Goal: Task Accomplishment & Management: Manage account settings

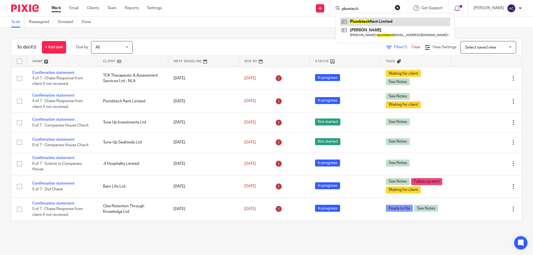
type input "plumtech"
click at [370, 19] on link at bounding box center [395, 21] width 110 height 8
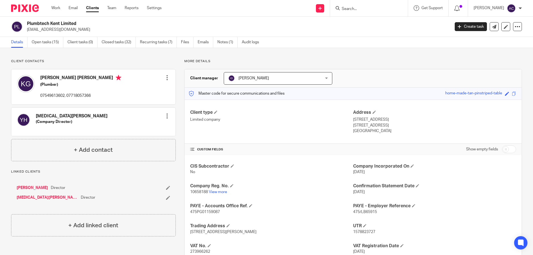
click at [123, 57] on div "Client contacts [PERSON_NAME] [PERSON_NAME] (Plumber) 07549613602, 07718057366 …" at bounding box center [266, 181] width 533 height 266
drag, startPoint x: 77, startPoint y: 30, endPoint x: 27, endPoint y: 29, distance: 50.5
click at [27, 29] on div "Plumbtech Kent Limited plumbtechltd@outlook.com" at bounding box center [228, 27] width 435 height 12
copy p "plumbtechltd@outlook.com"
click at [362, 11] on input "Search" at bounding box center [366, 9] width 50 height 5
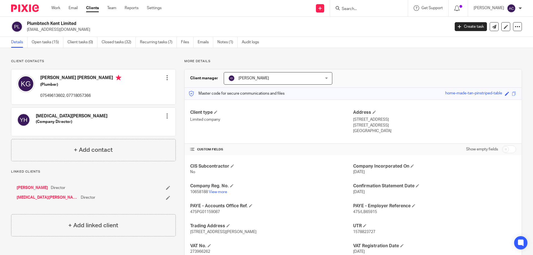
click at [360, 10] on input "Search" at bounding box center [366, 9] width 50 height 5
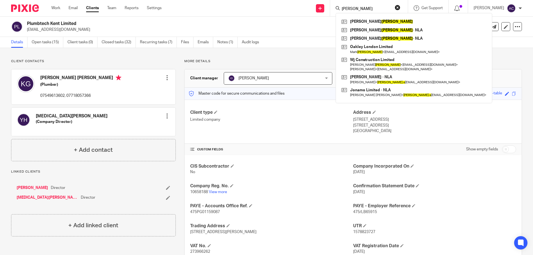
click at [345, 7] on input "jones" at bounding box center [366, 9] width 50 height 5
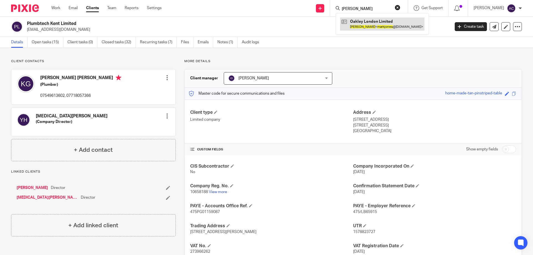
type input "mark jones"
click at [373, 30] on link at bounding box center [382, 23] width 84 height 13
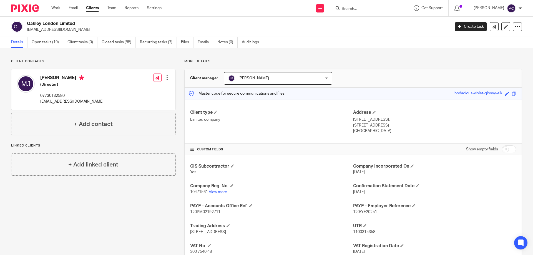
click at [353, 9] on input "Search" at bounding box center [366, 9] width 50 height 5
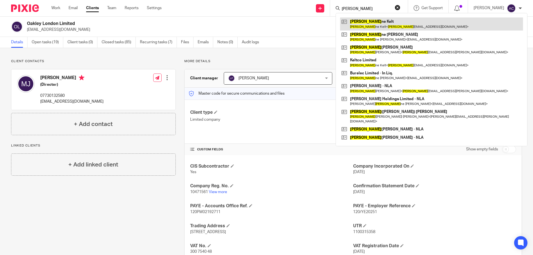
type input "suzan"
click at [363, 24] on link at bounding box center [431, 23] width 183 height 13
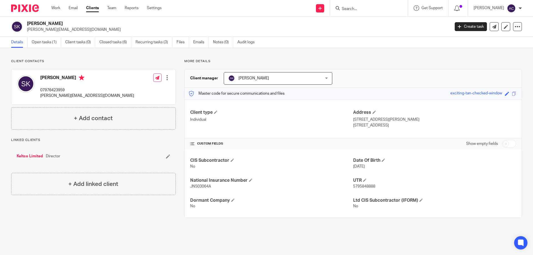
click at [50, 4] on div "Work Email Clients Team Reports Settings Work Email Clients Team Reports Settin…" at bounding box center [108, 8] width 124 height 16
click at [61, 11] on ul "Work Email Clients Team Reports Settings" at bounding box center [110, 8] width 119 height 6
click at [50, 7] on div "Work Email Clients Team Reports Settings Work Email Clients Team Reports Settin…" at bounding box center [108, 8] width 124 height 16
click at [54, 7] on link "Work" at bounding box center [55, 8] width 9 height 6
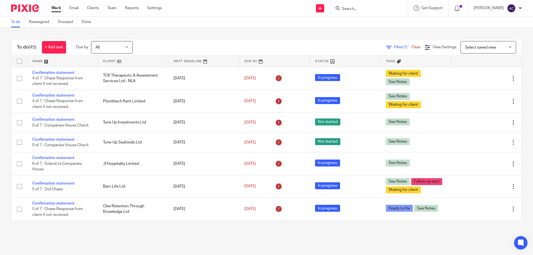
click at [362, 9] on input "Search" at bounding box center [366, 9] width 50 height 5
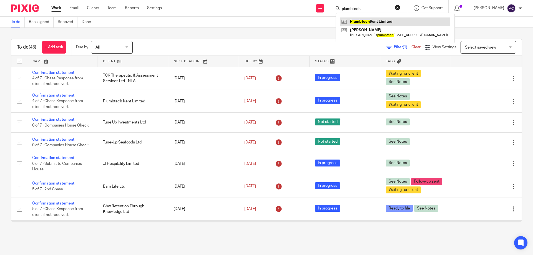
type input "plumbtech"
click at [382, 23] on link at bounding box center [395, 21] width 110 height 8
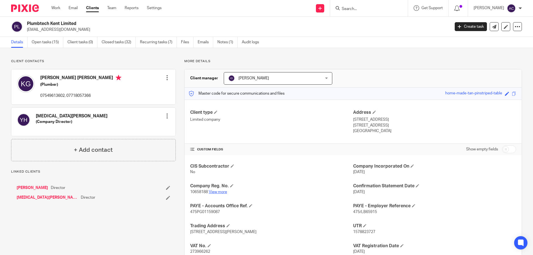
click at [224, 191] on link "View more" at bounding box center [218, 192] width 18 height 4
click at [359, 10] on input "Search" at bounding box center [366, 9] width 50 height 5
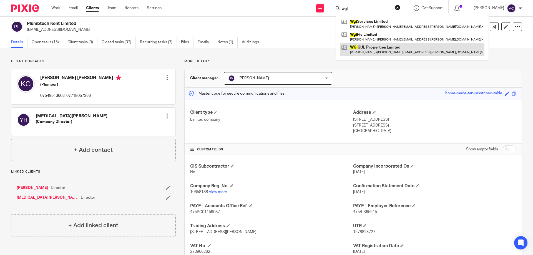
type input "wgi"
click at [367, 50] on link at bounding box center [412, 49] width 144 height 13
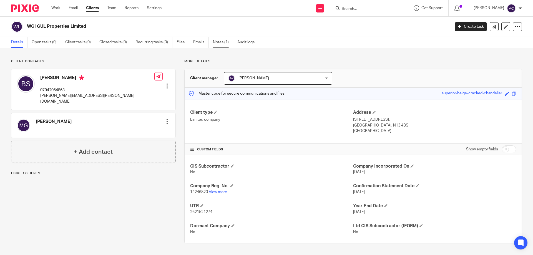
click at [217, 44] on link "Notes (1)" at bounding box center [223, 42] width 20 height 11
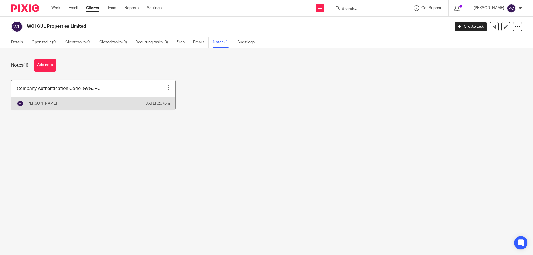
click at [166, 86] on div at bounding box center [169, 87] width 6 height 6
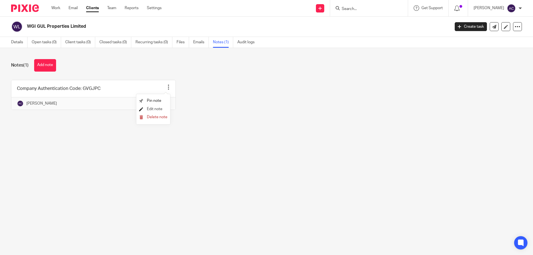
click at [146, 107] on link "Edit note" at bounding box center [150, 109] width 23 height 4
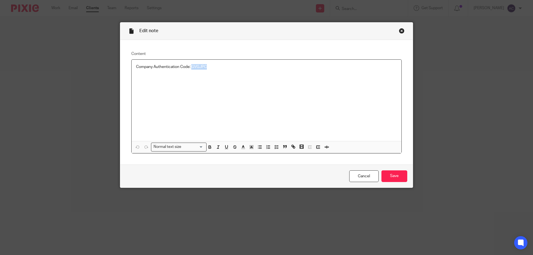
drag, startPoint x: 215, startPoint y: 69, endPoint x: 190, endPoint y: 66, distance: 24.6
click at [190, 66] on p "Company Authentication Code: GVGJPC" at bounding box center [266, 67] width 261 height 6
copy p "GVGJPC"
click at [357, 178] on link "Cancel" at bounding box center [363, 176] width 29 height 12
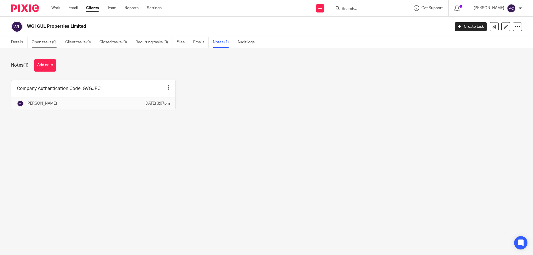
click at [21, 41] on link "Details" at bounding box center [19, 42] width 16 height 11
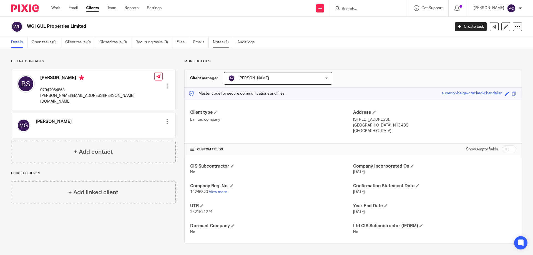
click at [222, 42] on link "Notes (1)" at bounding box center [223, 42] width 20 height 11
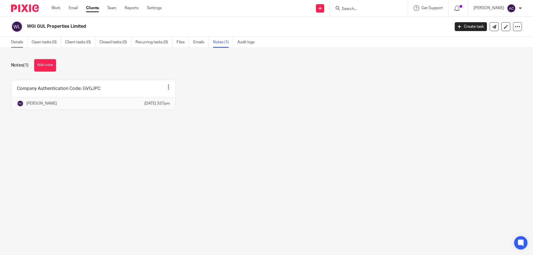
click at [22, 43] on link "Details" at bounding box center [19, 42] width 16 height 11
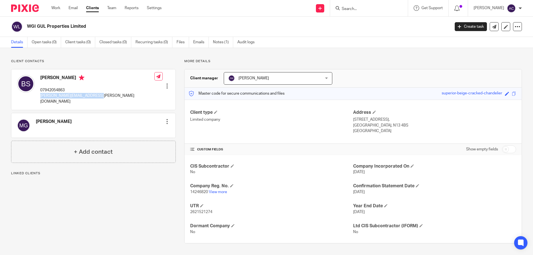
drag, startPoint x: 115, startPoint y: 94, endPoint x: 39, endPoint y: 99, distance: 76.2
click at [39, 99] on div "Balbir Singh 07942054863 balbir.singh@wgiservices.com Edit contact Create clien…" at bounding box center [93, 89] width 164 height 41
copy p "balbir.singh@wgiservices.com"
drag, startPoint x: 106, startPoint y: 31, endPoint x: 29, endPoint y: 26, distance: 77.3
click at [28, 28] on div "WGI GUL Properties Limited" at bounding box center [228, 27] width 435 height 12
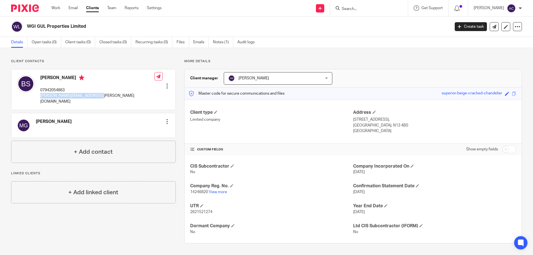
copy h2 "WGI GUL Properties Limited"
drag, startPoint x: 360, startPoint y: 2, endPoint x: 375, endPoint y: 1, distance: 15.3
click at [361, 1] on div at bounding box center [369, 8] width 78 height 16
click at [373, 7] on input "Search" at bounding box center [366, 9] width 50 height 5
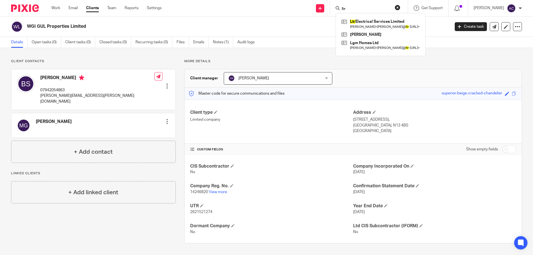
type input "ltr"
click button "submit" at bounding box center [0, 0] width 0 height 0
click at [373, 19] on link at bounding box center [380, 23] width 81 height 13
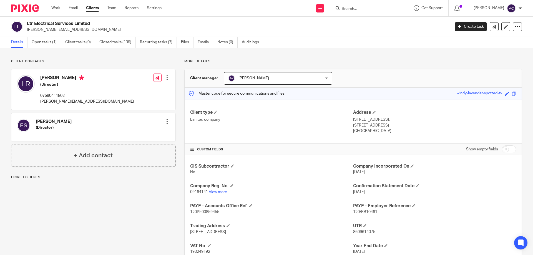
drag, startPoint x: 293, startPoint y: 59, endPoint x: 293, endPoint y: 64, distance: 5.3
click at [293, 59] on div "Client contacts Emma Saunders (Director) Edit contact Create client from contac…" at bounding box center [266, 171] width 533 height 246
click at [216, 192] on link "View more" at bounding box center [218, 192] width 18 height 4
drag, startPoint x: 96, startPoint y: 24, endPoint x: 35, endPoint y: 24, distance: 60.8
click at [27, 21] on div "Ltr Electrical Services Limited lee@ltr-electrical.co.uk" at bounding box center [228, 27] width 435 height 12
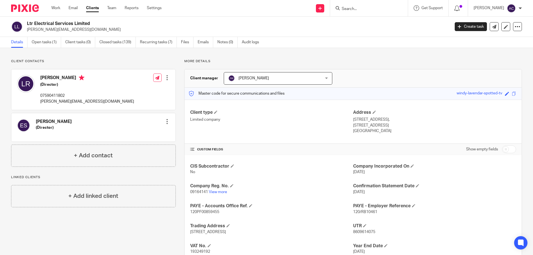
copy h2 "Ltr Electrical Services Limited"
click at [47, 42] on link "Open tasks (1)" at bounding box center [46, 42] width 29 height 11
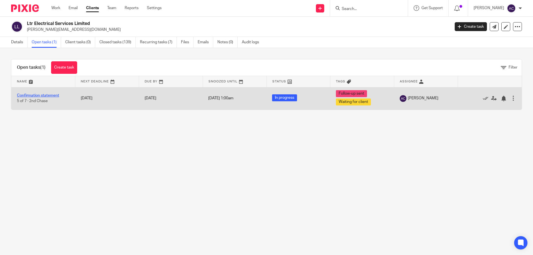
drag, startPoint x: 52, startPoint y: 96, endPoint x: 90, endPoint y: 151, distance: 66.7
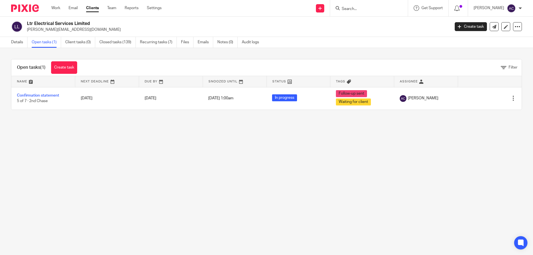
click at [52, 96] on link "Confirmation statement" at bounding box center [38, 96] width 42 height 4
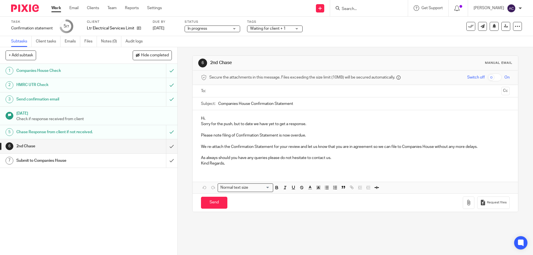
click at [269, 26] on span "Waiting for client + 1" at bounding box center [271, 29] width 42 height 6
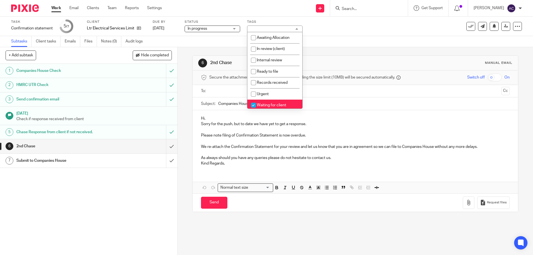
click at [265, 104] on span "Waiting for client" at bounding box center [271, 105] width 29 height 4
checkbox input "false"
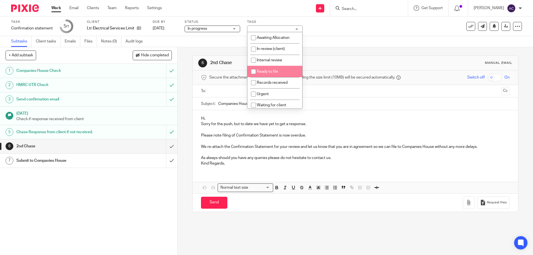
click at [273, 72] on span "Ready to file" at bounding box center [267, 72] width 21 height 4
checkbox input "true"
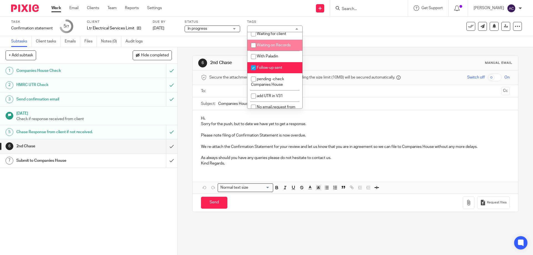
scroll to position [44, 0]
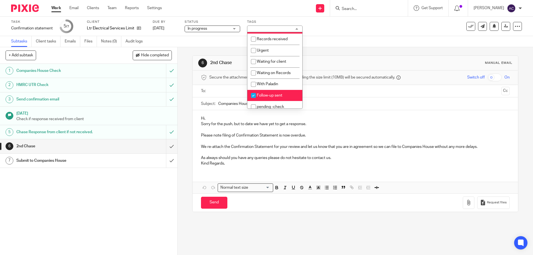
click at [275, 96] on span "Follow-up sent" at bounding box center [270, 96] width 26 height 4
checkbox input "false"
click at [364, 34] on div "Task Confirmation statement Save Confirmation statement 5 /7 Client Ltr Electri…" at bounding box center [266, 26] width 533 height 19
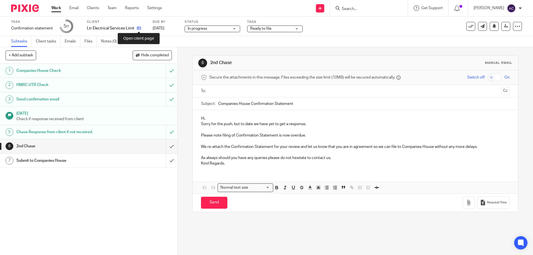
click at [140, 28] on icon at bounding box center [139, 28] width 4 height 4
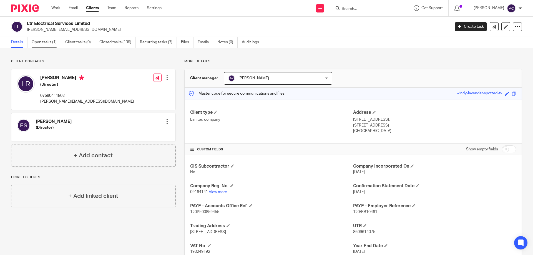
click at [46, 41] on link "Open tasks (1)" at bounding box center [46, 42] width 29 height 11
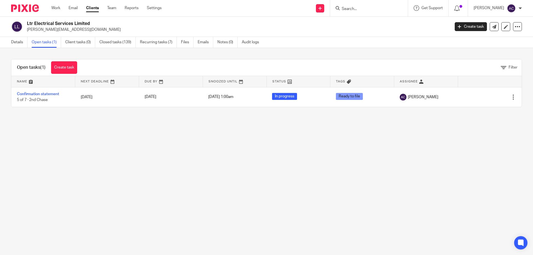
drag, startPoint x: 46, startPoint y: 93, endPoint x: 229, endPoint y: 109, distance: 184.2
click at [46, 92] on link "Confirmation statement" at bounding box center [38, 94] width 42 height 4
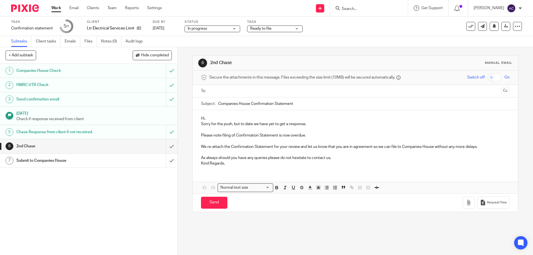
click at [147, 164] on div "Submit to Companies House" at bounding box center [88, 161] width 144 height 8
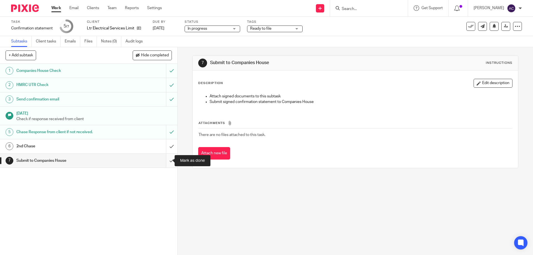
click at [168, 163] on input "submit" at bounding box center [88, 161] width 177 height 14
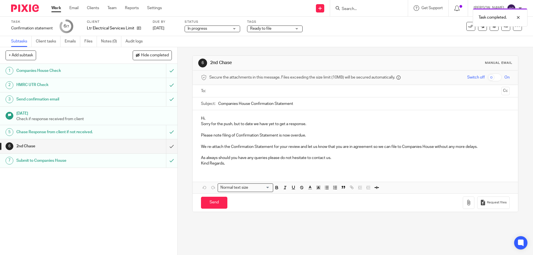
click at [138, 160] on div "Submit to Companies House" at bounding box center [88, 161] width 144 height 8
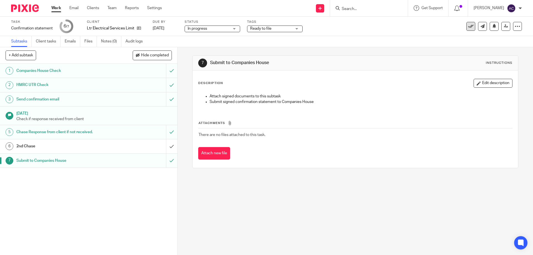
click at [468, 25] on icon at bounding box center [471, 27] width 6 height 6
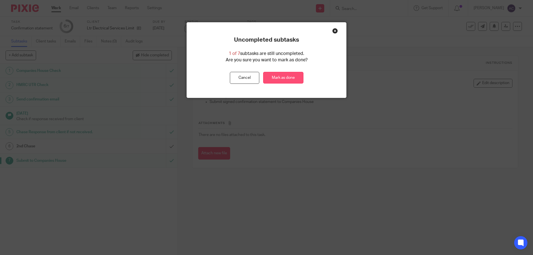
click at [285, 77] on link "Mark as done" at bounding box center [283, 78] width 40 height 12
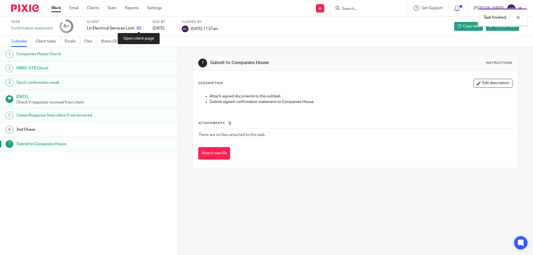
click at [140, 28] on icon at bounding box center [139, 28] width 4 height 4
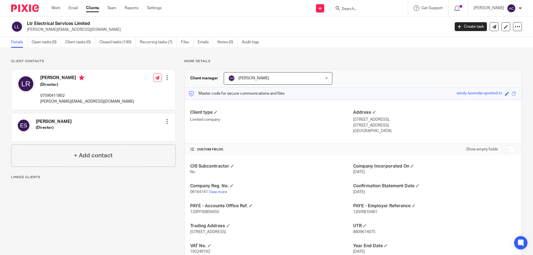
drag, startPoint x: 84, startPoint y: 97, endPoint x: 46, endPoint y: 99, distance: 37.8
click at [85, 97] on div "[PERSON_NAME] (Director) 07590411802 [PERSON_NAME][EMAIL_ADDRESS][DOMAIN_NAME] …" at bounding box center [93, 89] width 164 height 41
click at [221, 193] on link "View more" at bounding box center [218, 192] width 18 height 4
